Goal: Information Seeking & Learning: Learn about a topic

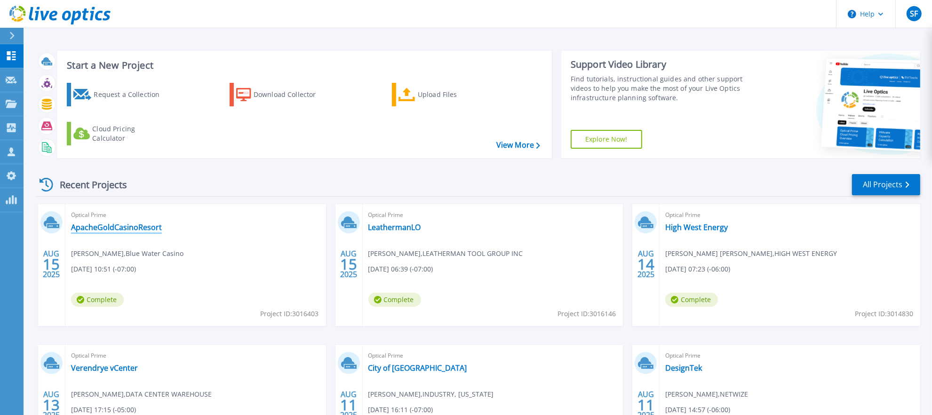
click at [147, 230] on link "ApacheGoldCasinoResort" at bounding box center [116, 227] width 91 height 9
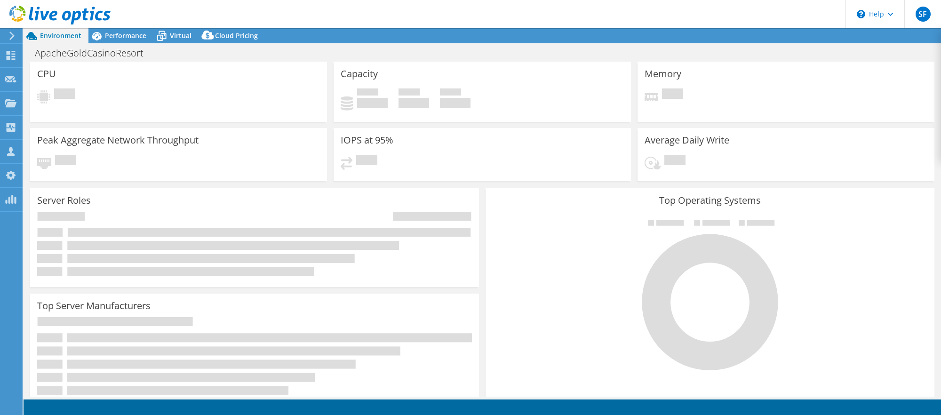
select select "USD"
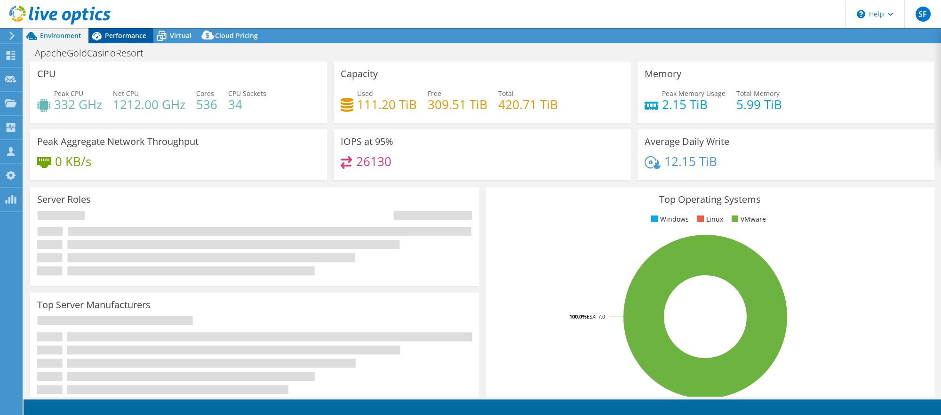
click at [122, 39] on span "Performance" at bounding box center [125, 35] width 41 height 9
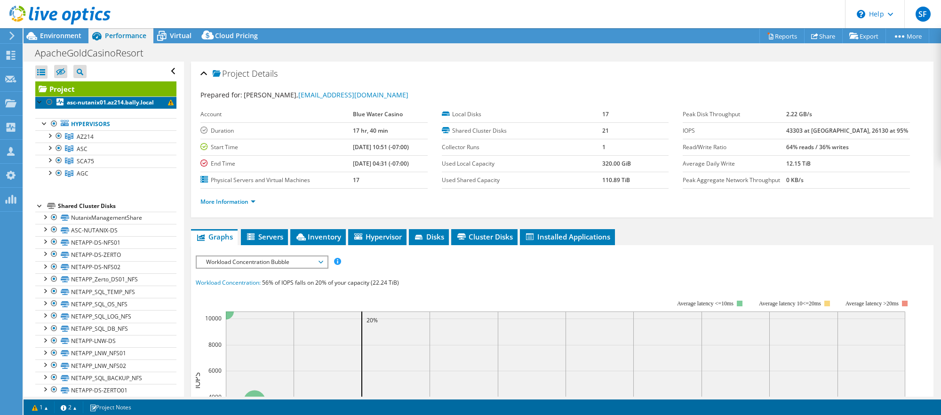
click at [107, 104] on b "asc-nutanix01.az214.bally.local" at bounding box center [110, 102] width 87 height 8
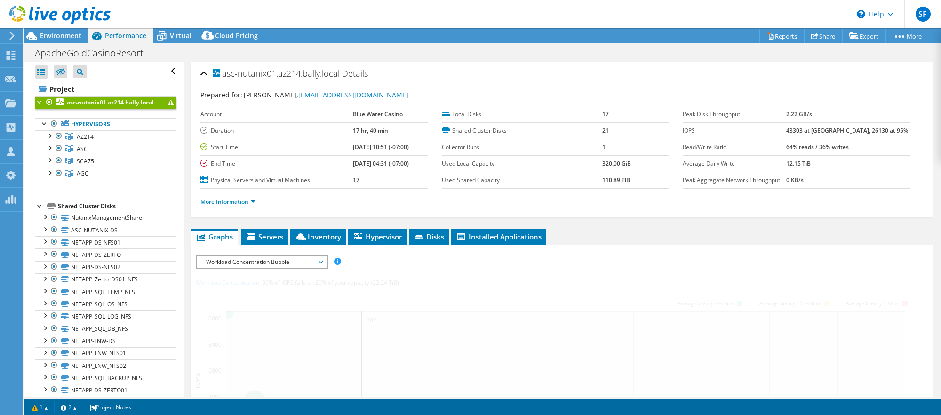
click at [107, 104] on b "asc-nutanix01.az214.bally.local" at bounding box center [110, 102] width 87 height 8
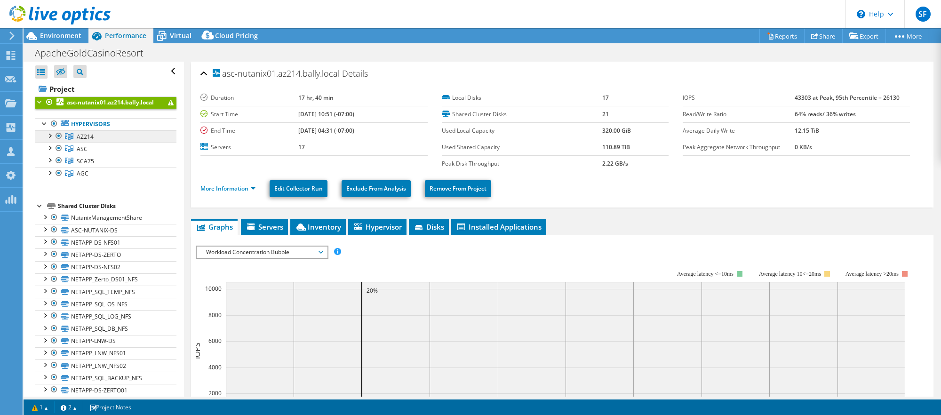
click at [80, 137] on span "AZ214" at bounding box center [85, 137] width 17 height 8
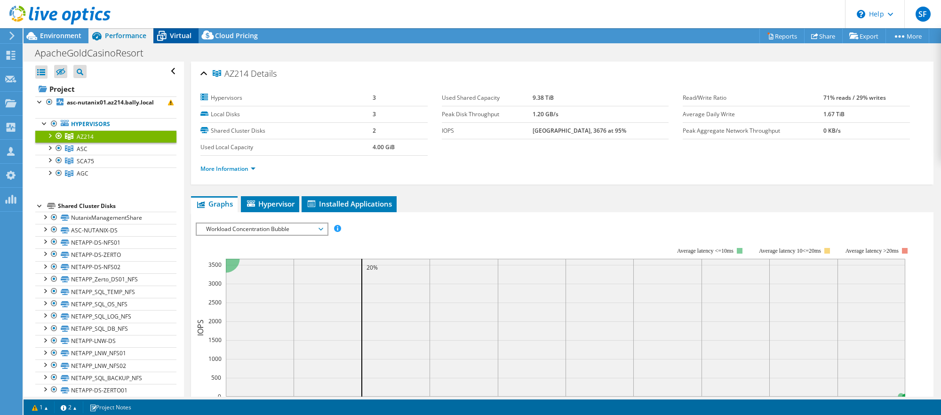
click at [171, 40] on span "Virtual" at bounding box center [181, 35] width 22 height 9
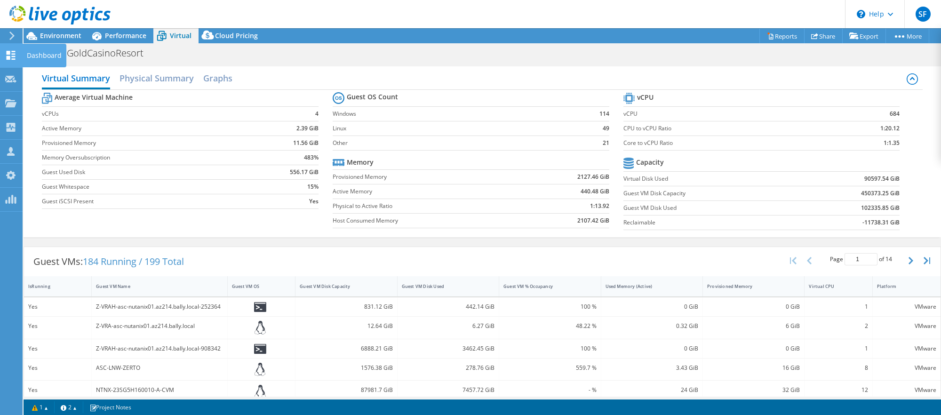
click at [16, 58] on icon at bounding box center [10, 55] width 11 height 9
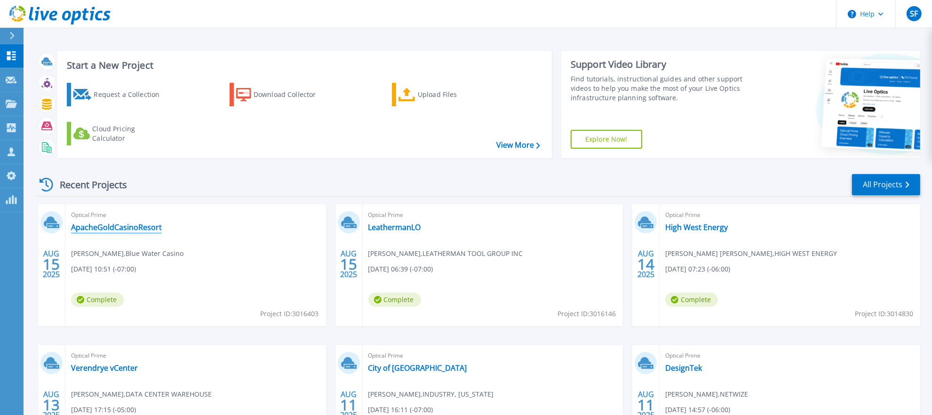
click at [113, 227] on link "ApacheGoldCasinoResort" at bounding box center [116, 227] width 91 height 9
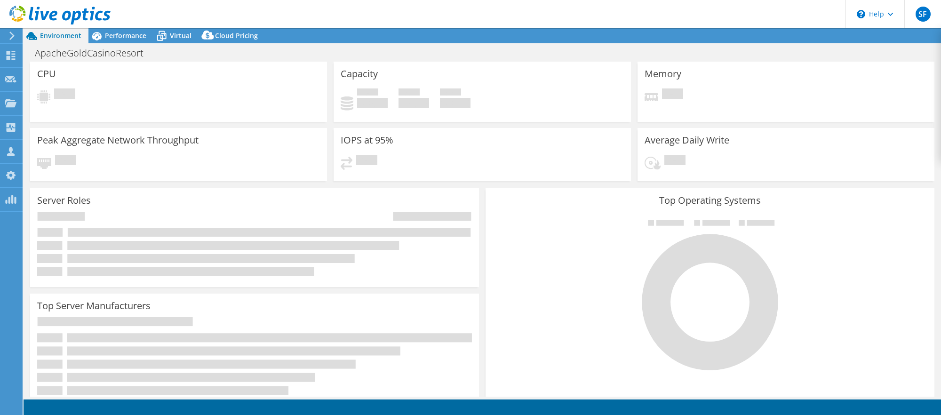
select select "USD"
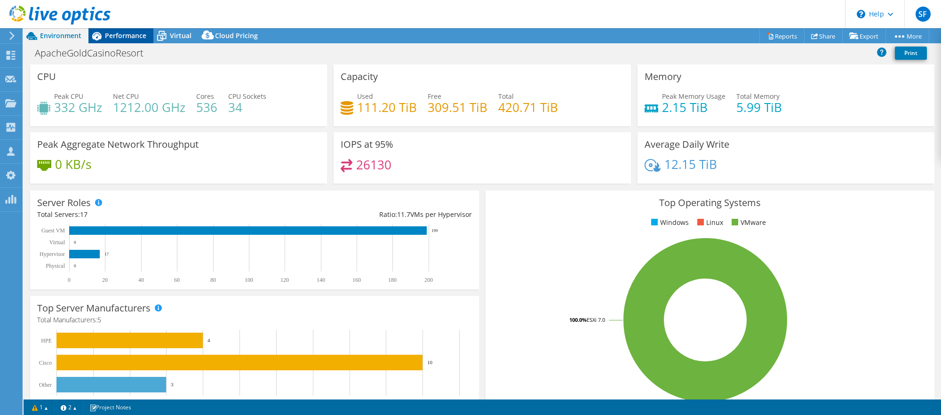
click at [133, 35] on span "Performance" at bounding box center [125, 35] width 41 height 9
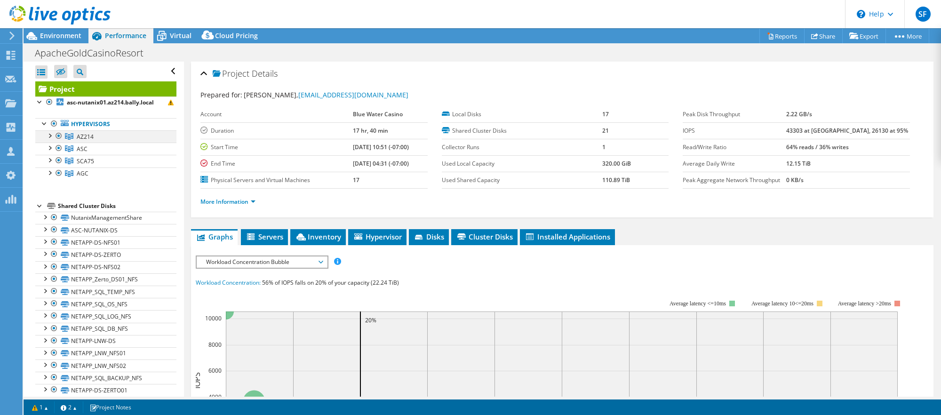
click at [51, 138] on div at bounding box center [49, 134] width 9 height 9
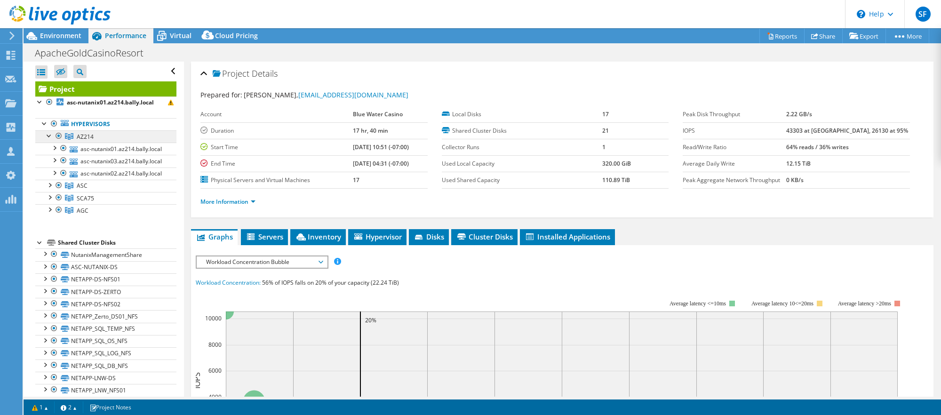
click at [93, 137] on span "AZ214" at bounding box center [85, 137] width 17 height 8
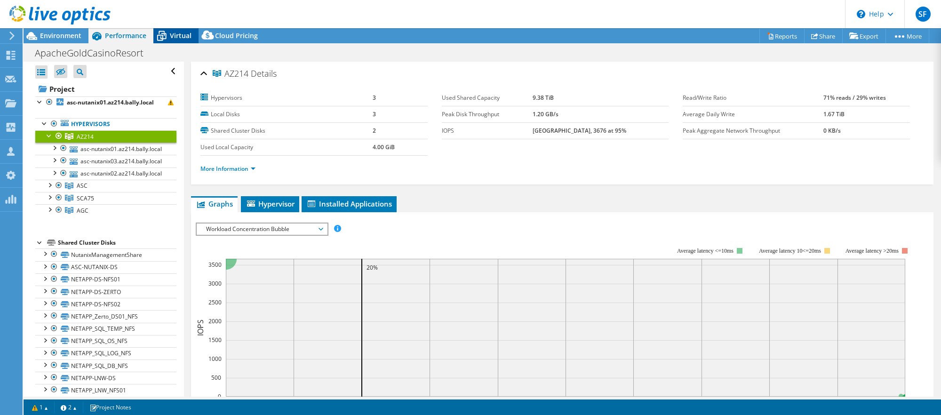
click at [167, 40] on icon at bounding box center [161, 36] width 16 height 16
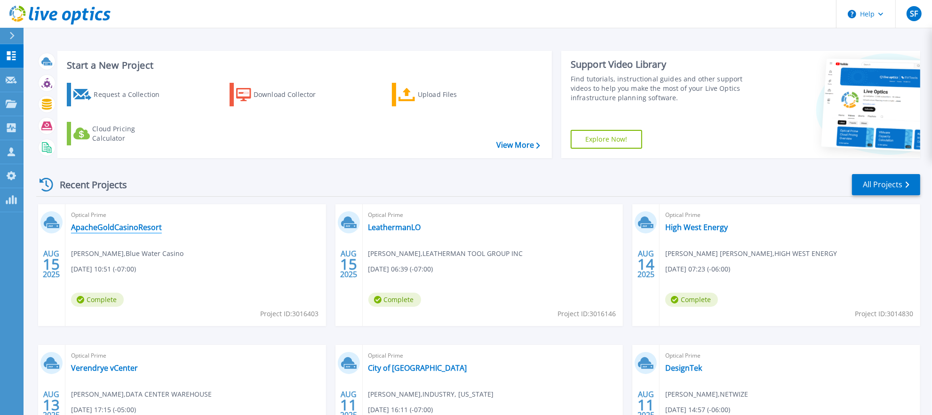
click at [134, 225] on link "ApacheGoldCasinoResort" at bounding box center [116, 227] width 91 height 9
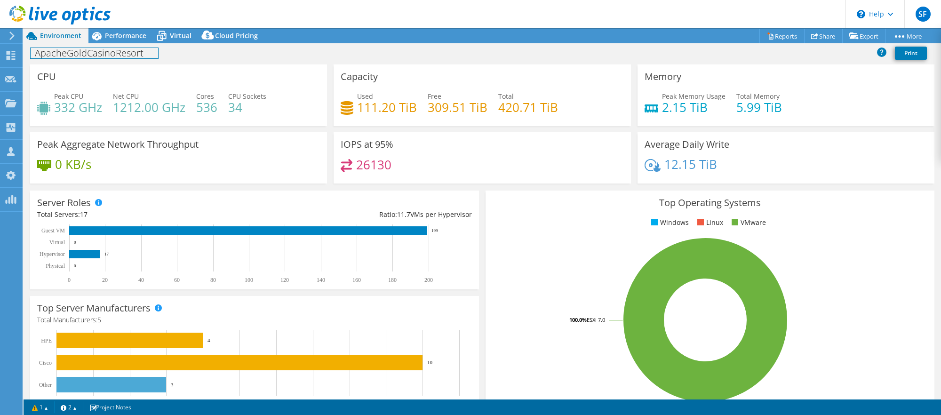
click at [112, 43] on div "ApacheGoldCasinoResort Print" at bounding box center [483, 53] width 918 height 21
click at [117, 39] on span "Performance" at bounding box center [125, 35] width 41 height 9
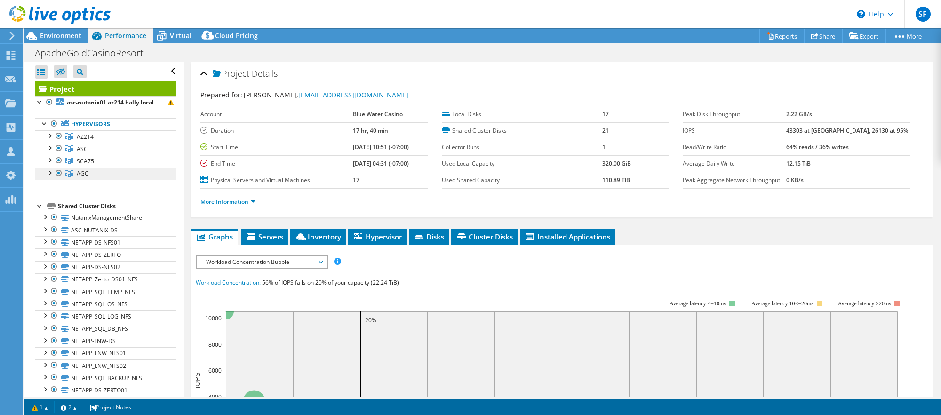
click at [92, 143] on link "AGC" at bounding box center [105, 136] width 141 height 12
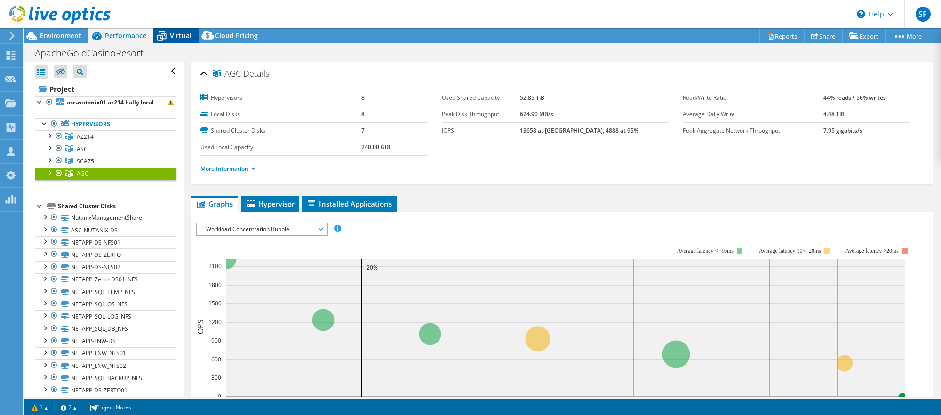
click at [173, 39] on span "Virtual" at bounding box center [181, 35] width 22 height 9
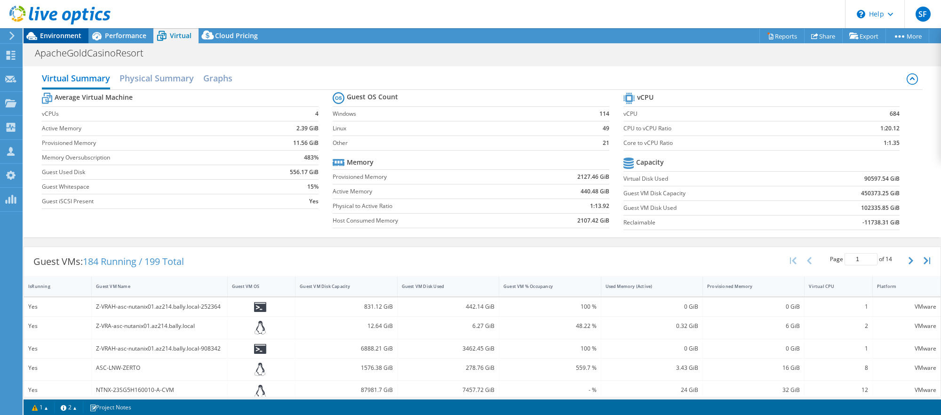
click at [65, 32] on span "Environment" at bounding box center [60, 35] width 41 height 9
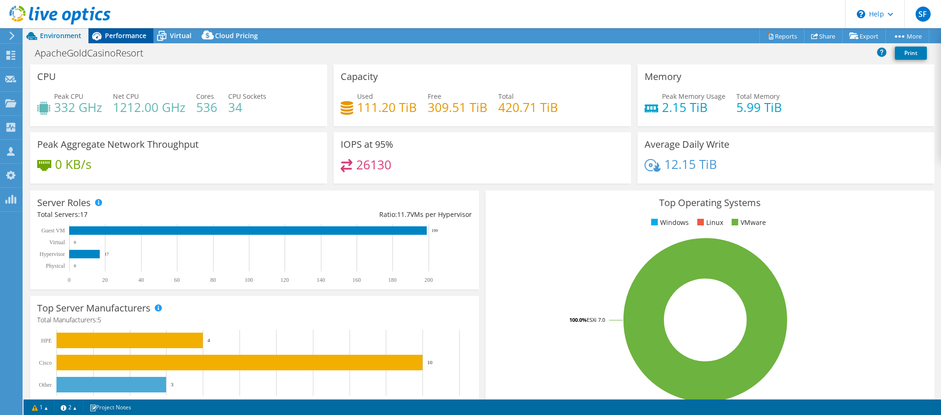
click at [103, 34] on icon at bounding box center [96, 36] width 16 height 16
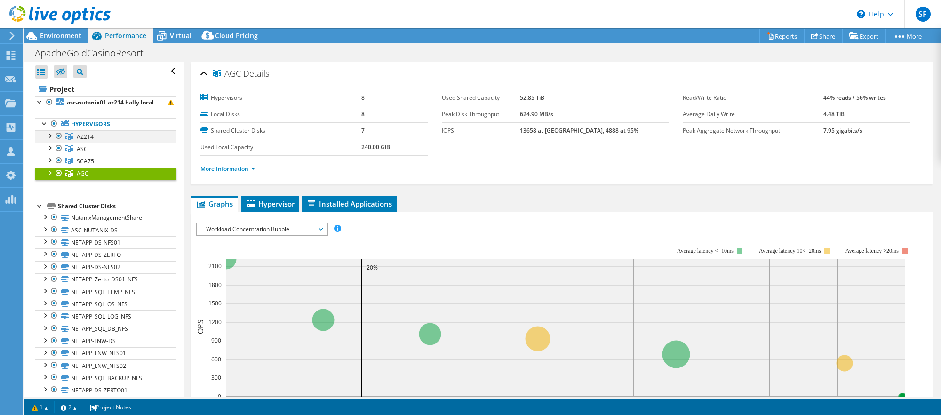
click at [51, 138] on div at bounding box center [49, 134] width 9 height 9
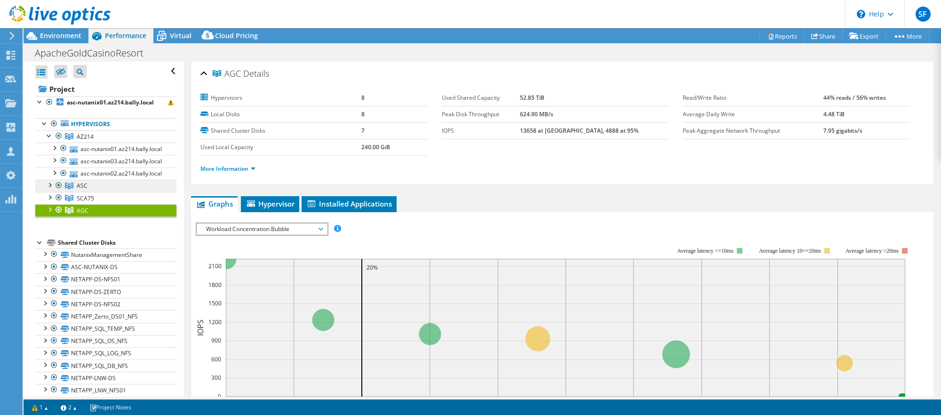
click at [51, 143] on link "ASC" at bounding box center [105, 136] width 141 height 12
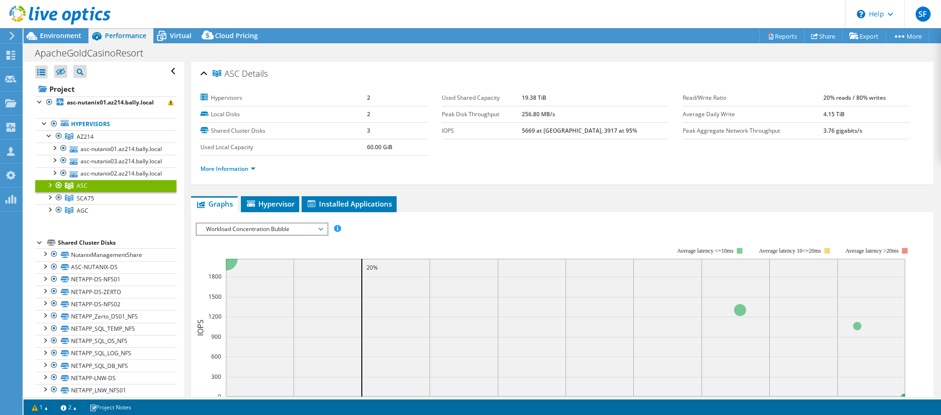
click at [48, 189] on div at bounding box center [49, 184] width 9 height 9
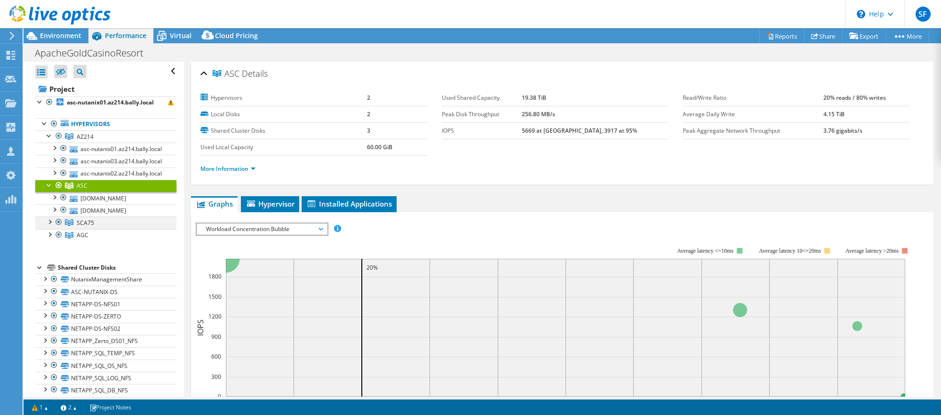
click at [50, 226] on div at bounding box center [49, 220] width 9 height 9
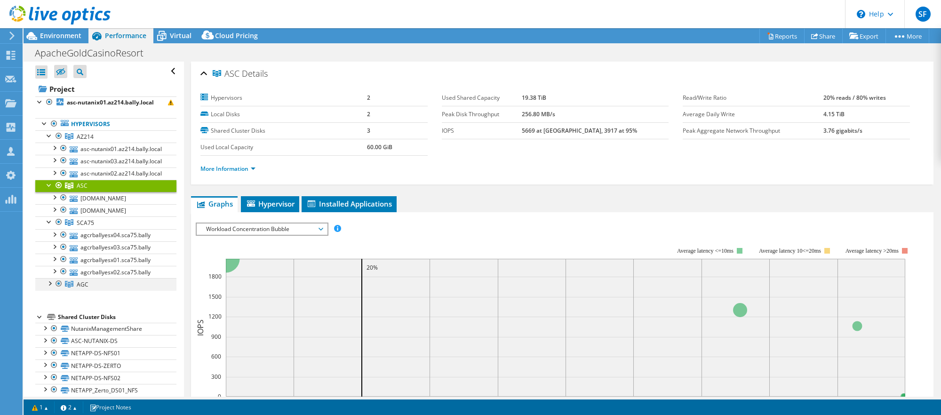
click at [47, 288] on div at bounding box center [49, 282] width 9 height 9
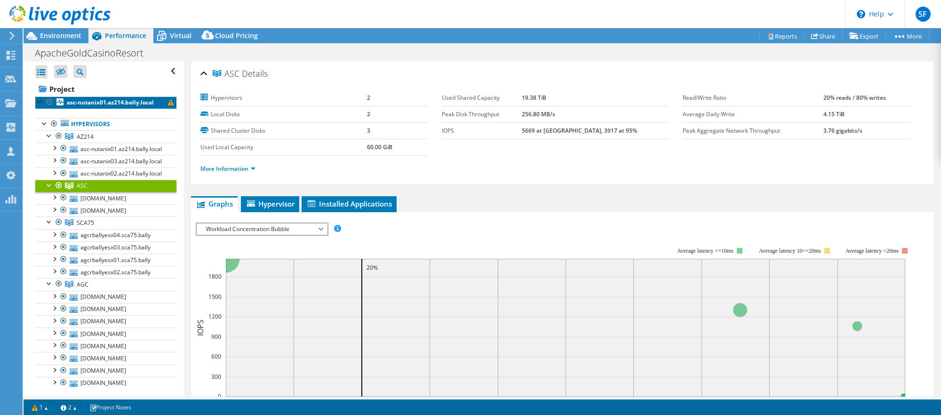
click at [152, 105] on b "asc-nutanix01.az214.bally.local" at bounding box center [110, 102] width 87 height 8
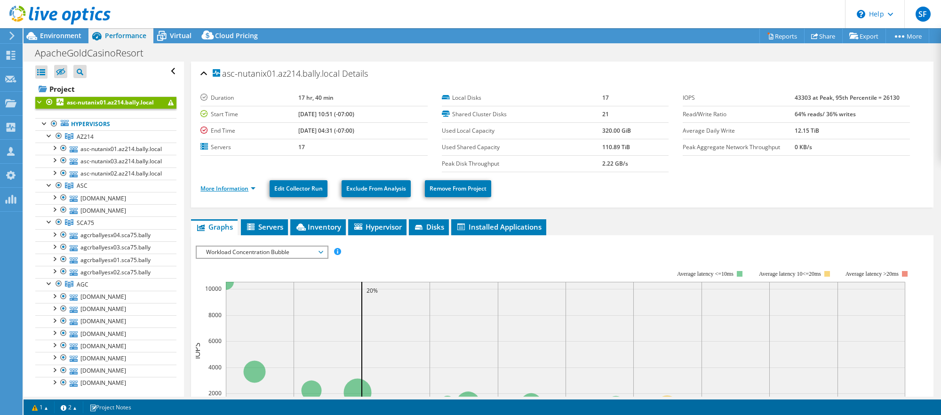
click at [230, 191] on link "More Information" at bounding box center [227, 188] width 55 height 8
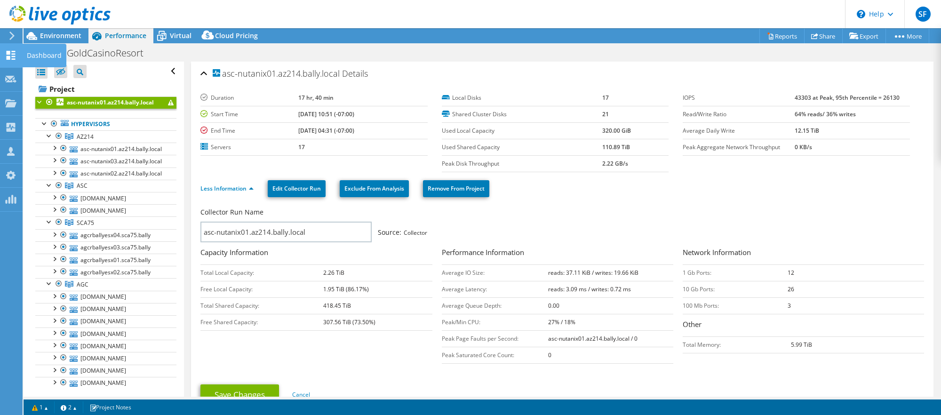
click at [14, 56] on use at bounding box center [11, 55] width 9 height 9
